Goal: Transaction & Acquisition: Purchase product/service

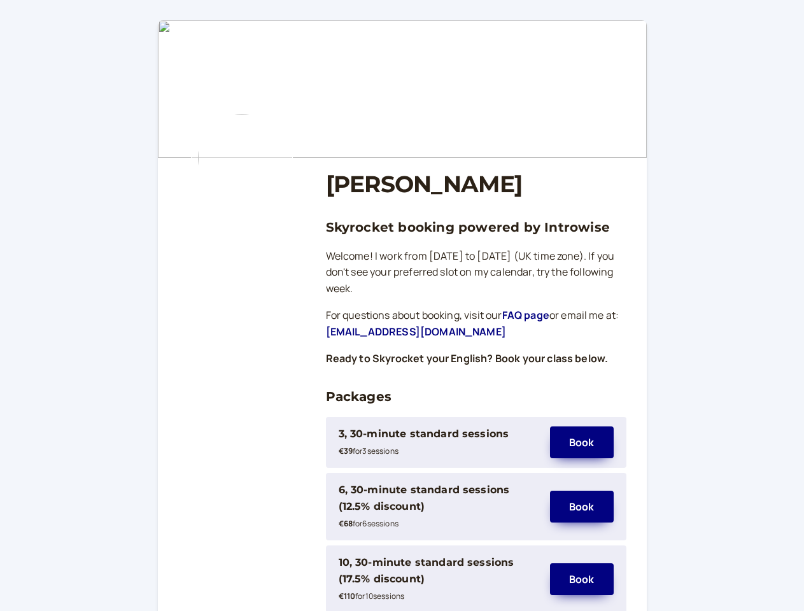
click at [438, 443] on div "3, 30-minute standard sessions" at bounding box center [424, 434] width 171 height 17
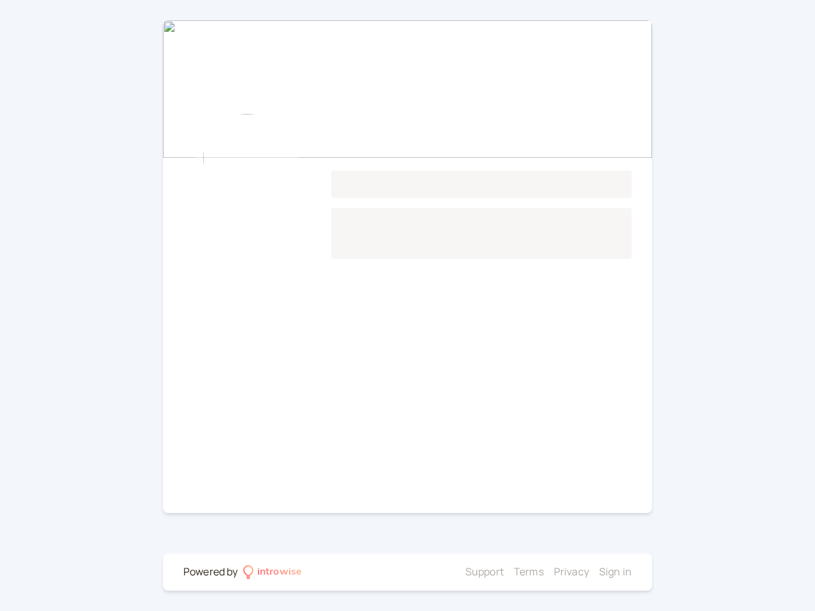
click at [438, 507] on main "Loading..." at bounding box center [407, 266] width 489 height 493
click at [582, 507] on main "Loading..." at bounding box center [407, 266] width 489 height 493
click at [438, 580] on div at bounding box center [383, 572] width 153 height 17
click at [582, 580] on li "Privacy" at bounding box center [571, 572] width 35 height 17
